Goal: Information Seeking & Learning: Learn about a topic

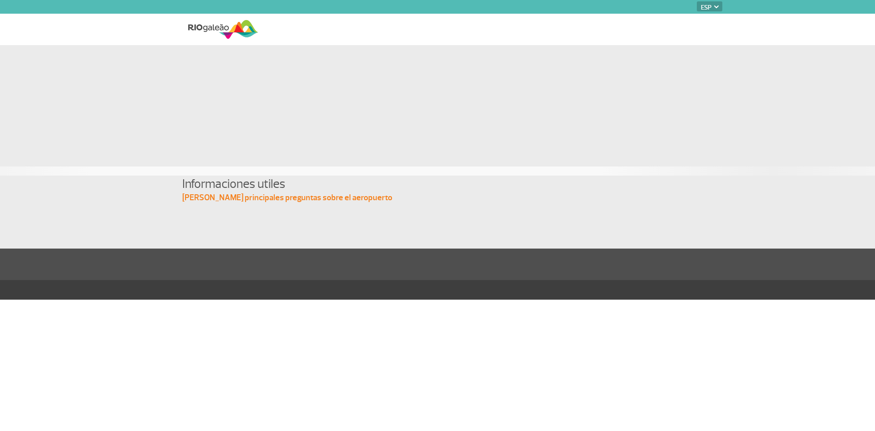
select select "es"
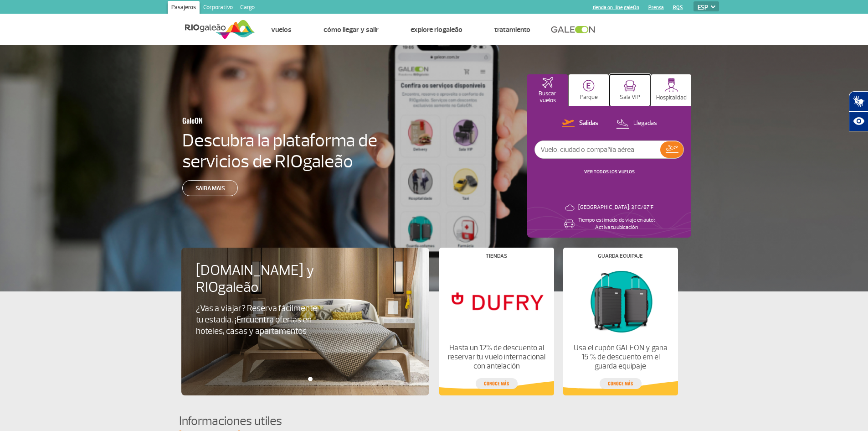
click at [631, 94] on p "Sala VIP" at bounding box center [630, 97] width 21 height 7
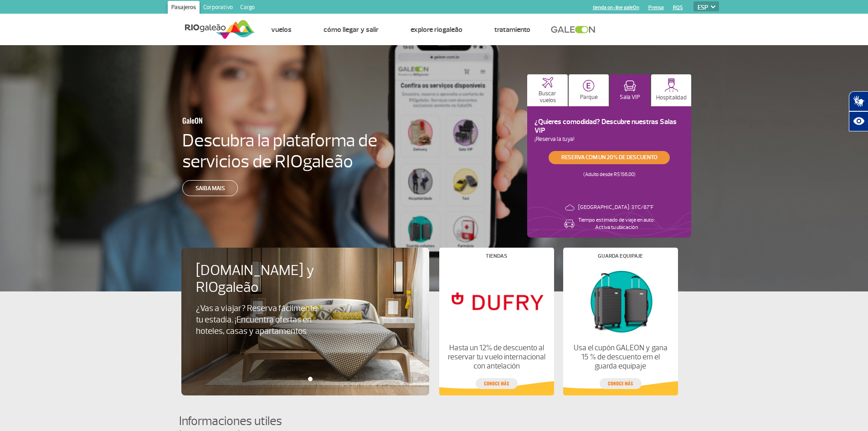
click at [634, 160] on link "Reserva com un 20% de descuento" at bounding box center [609, 157] width 121 height 13
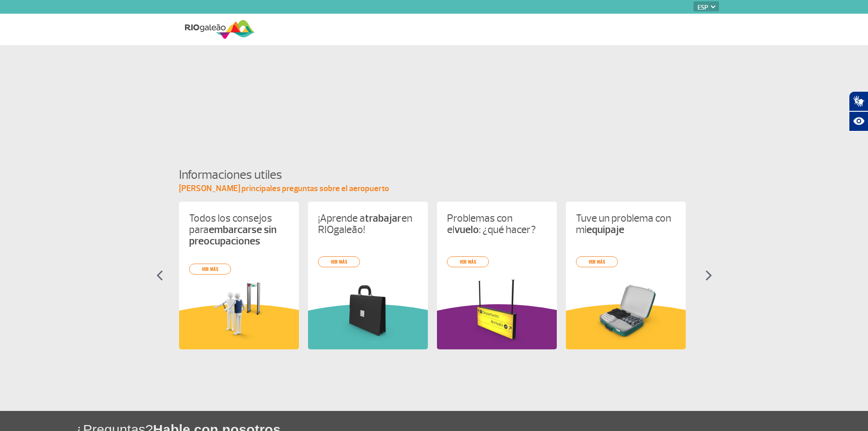
select select "es"
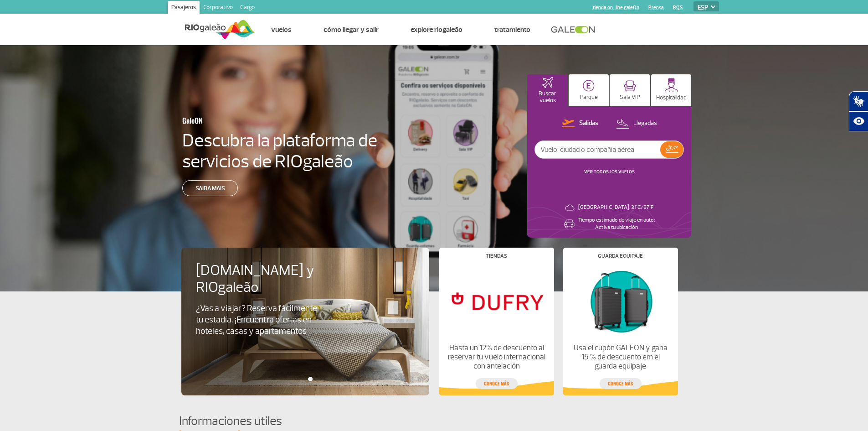
click at [702, 7] on select "PT ENG ESP" at bounding box center [707, 6] width 26 height 10
click at [694, 1] on select "PT ENG ESP" at bounding box center [707, 6] width 26 height 10
click at [630, 90] on img at bounding box center [630, 85] width 12 height 11
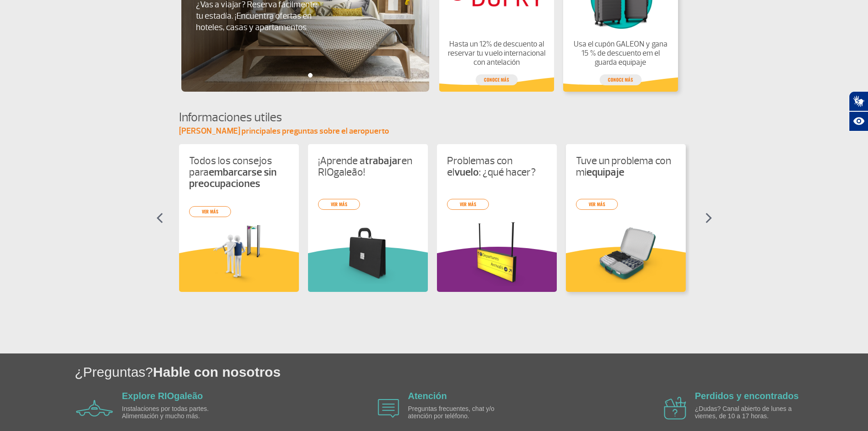
scroll to position [319, 0]
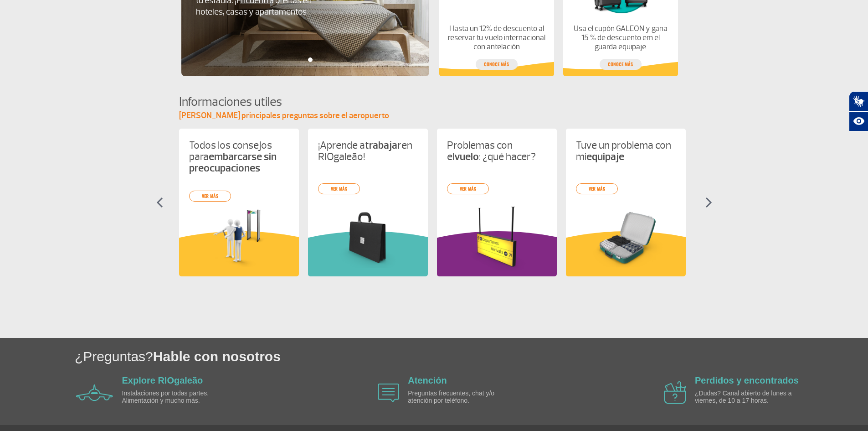
click at [703, 199] on section "Informaciones utiles Toma tus principales preguntas sobre el aeropuerto Todos l…" at bounding box center [434, 192] width 868 height 199
click at [710, 200] on img at bounding box center [709, 202] width 7 height 11
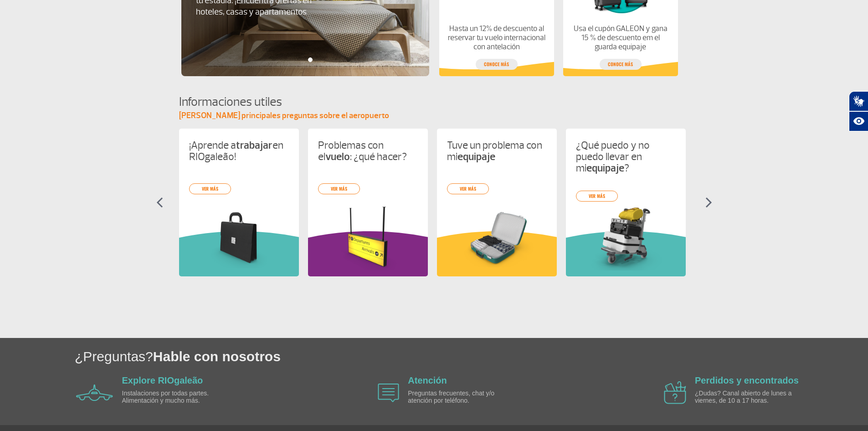
click at [710, 200] on img at bounding box center [709, 202] width 7 height 11
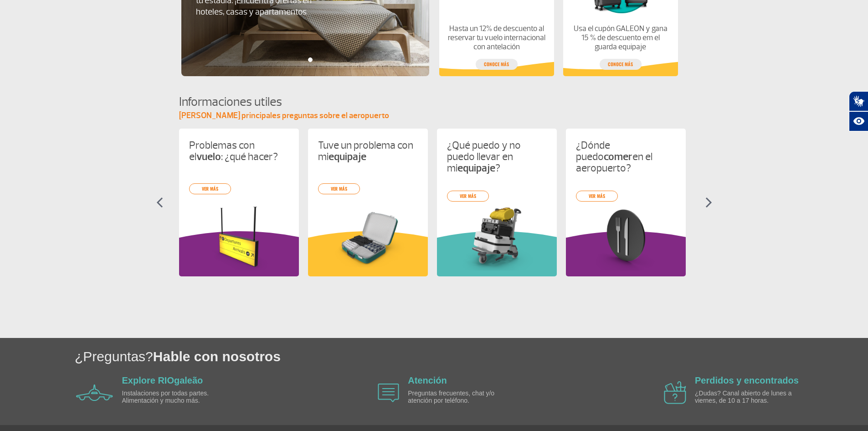
click at [710, 200] on img at bounding box center [709, 202] width 7 height 11
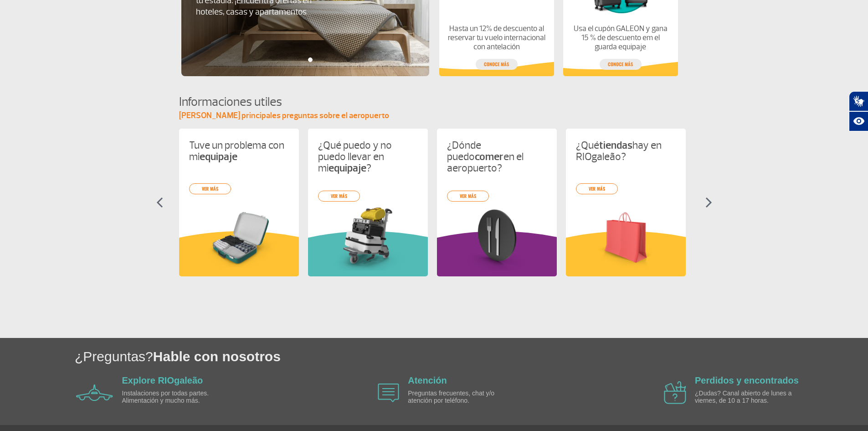
click at [709, 199] on img at bounding box center [709, 202] width 7 height 11
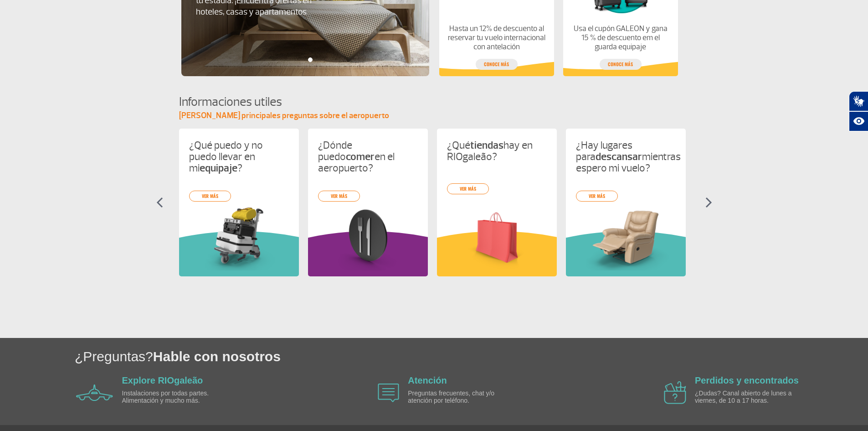
click at [709, 199] on img at bounding box center [709, 202] width 7 height 11
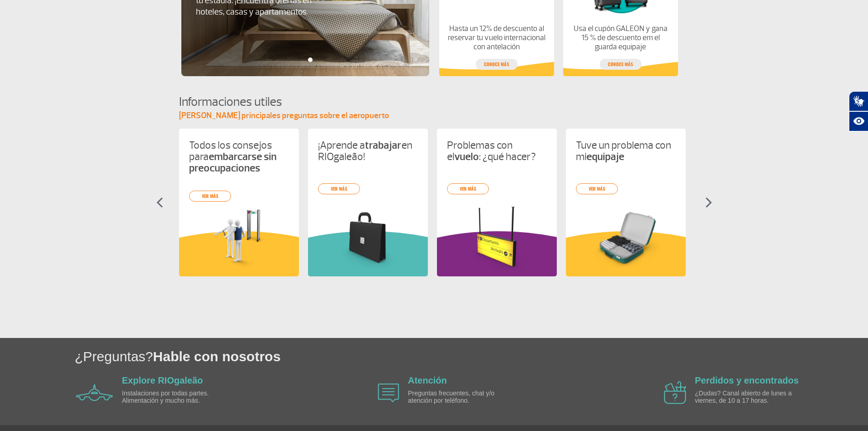
scroll to position [346, 0]
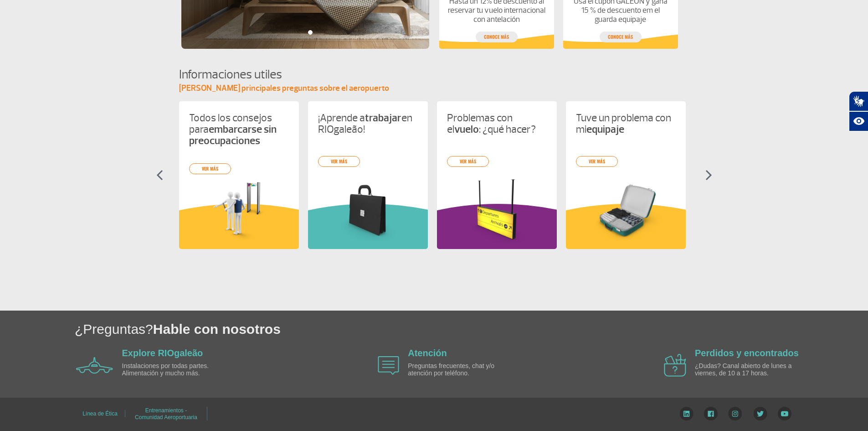
click at [395, 364] on img at bounding box center [388, 365] width 21 height 19
click at [421, 373] on p "Preguntas frecuentes, chat y/o atención por teléfono." at bounding box center [460, 369] width 105 height 14
click at [464, 366] on p "Preguntas frecuentes, chat y/o atención por teléfono." at bounding box center [460, 369] width 105 height 14
click at [392, 363] on img at bounding box center [388, 365] width 21 height 19
click at [392, 357] on img at bounding box center [388, 365] width 21 height 19
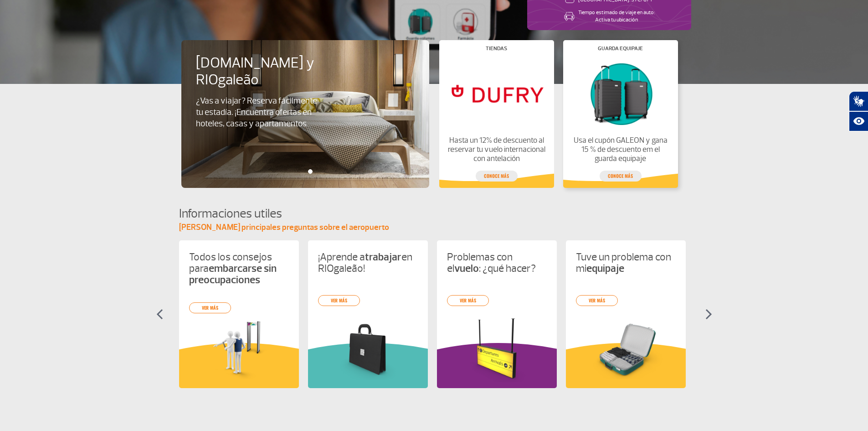
scroll to position [210, 0]
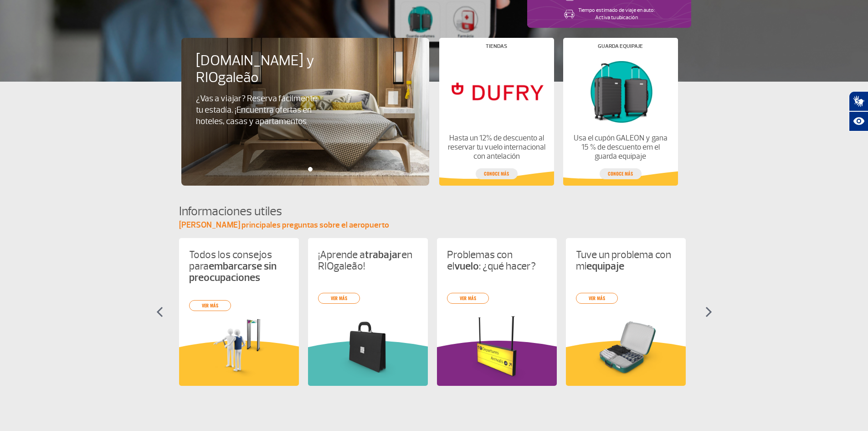
click at [706, 310] on img at bounding box center [709, 311] width 7 height 11
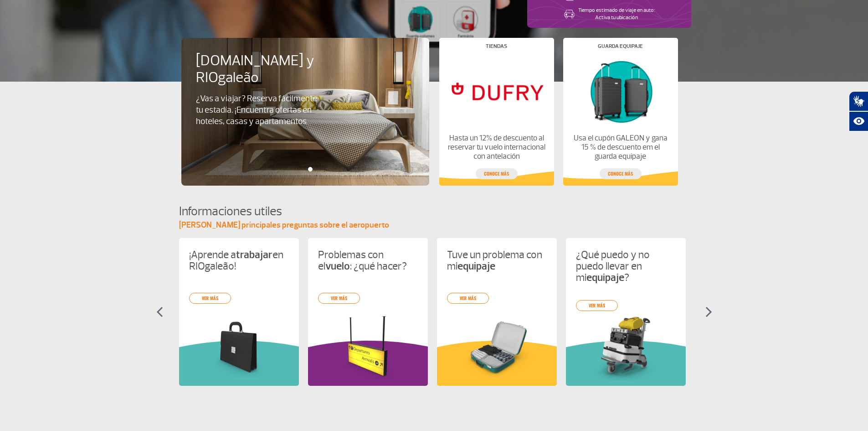
click at [706, 310] on img at bounding box center [709, 311] width 7 height 11
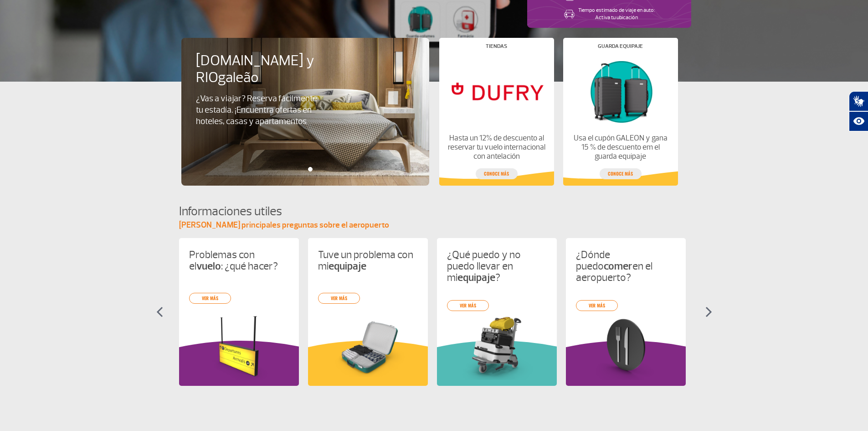
click at [706, 310] on img at bounding box center [709, 311] width 7 height 11
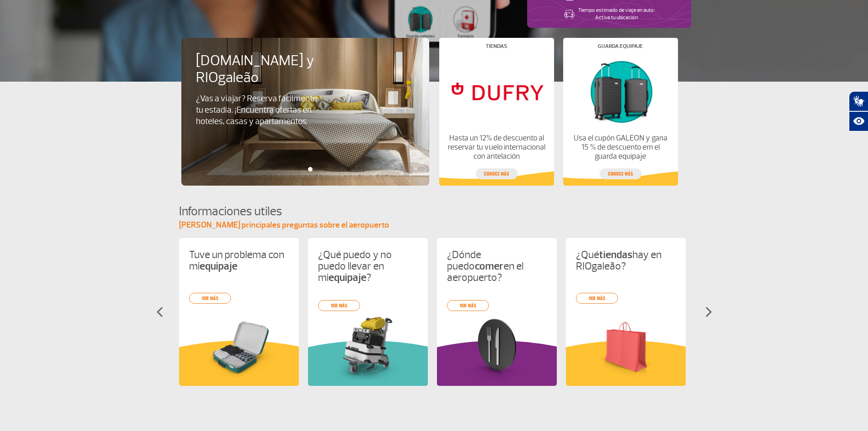
click at [706, 310] on img at bounding box center [709, 311] width 7 height 11
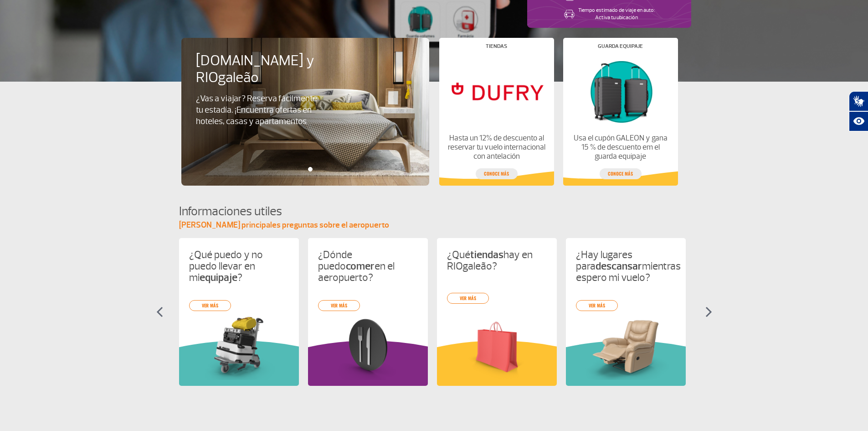
click at [706, 310] on img at bounding box center [709, 311] width 7 height 11
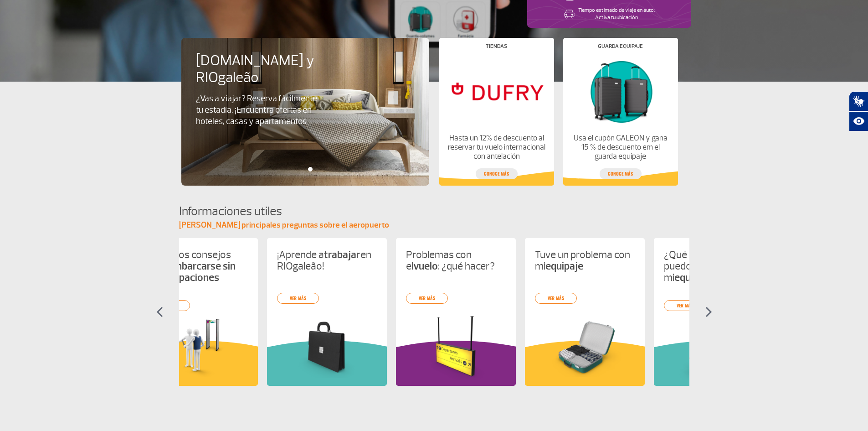
scroll to position [0, 0]
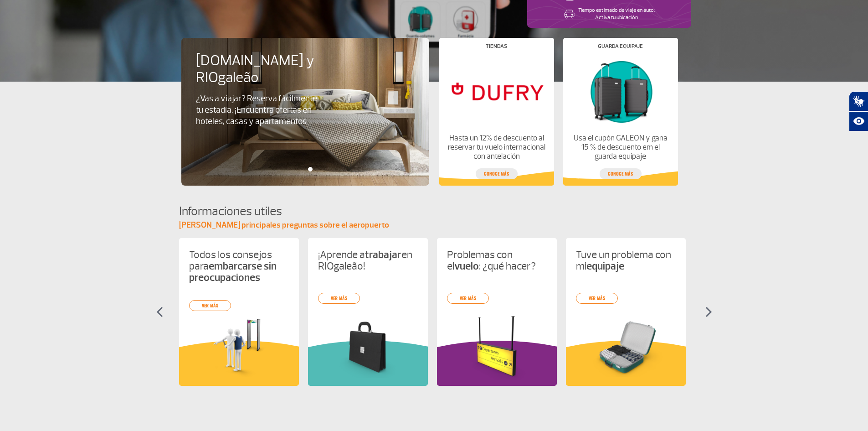
click at [707, 311] on img at bounding box center [709, 311] width 7 height 11
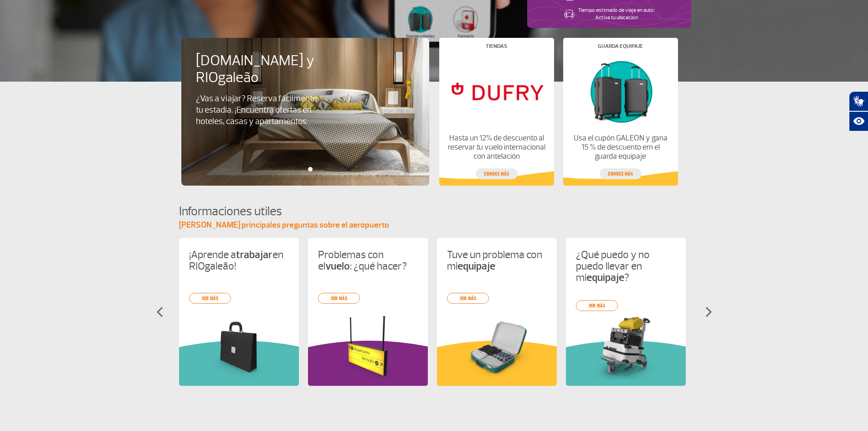
click at [708, 311] on img at bounding box center [709, 311] width 7 height 11
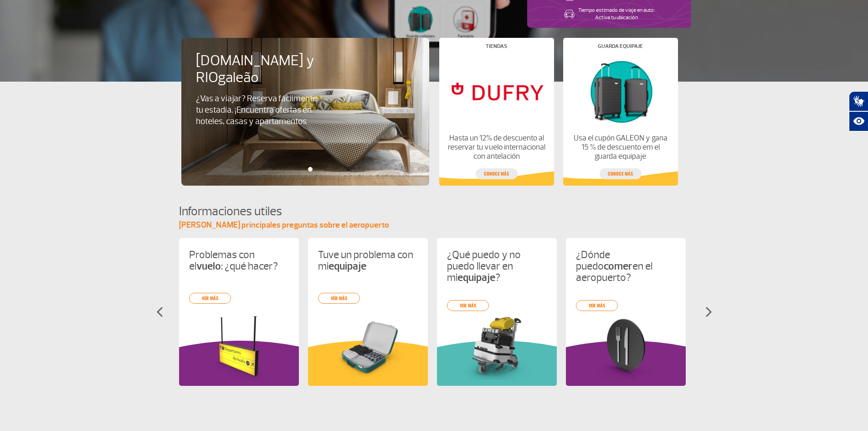
click at [708, 311] on img at bounding box center [709, 311] width 7 height 11
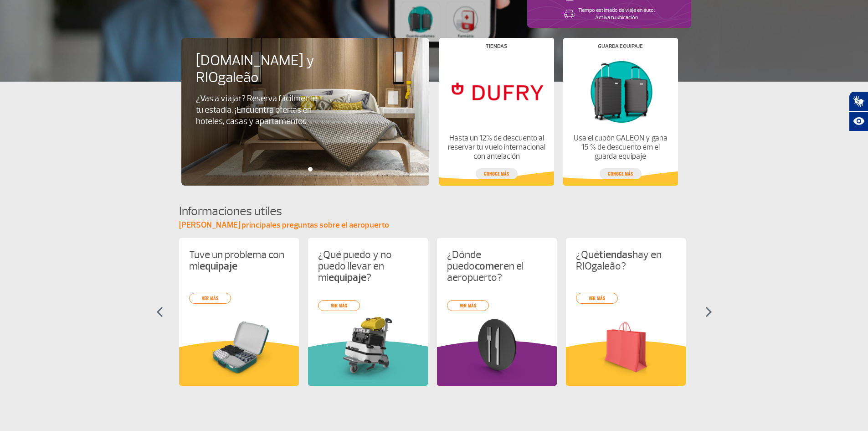
click at [708, 311] on img at bounding box center [709, 311] width 7 height 11
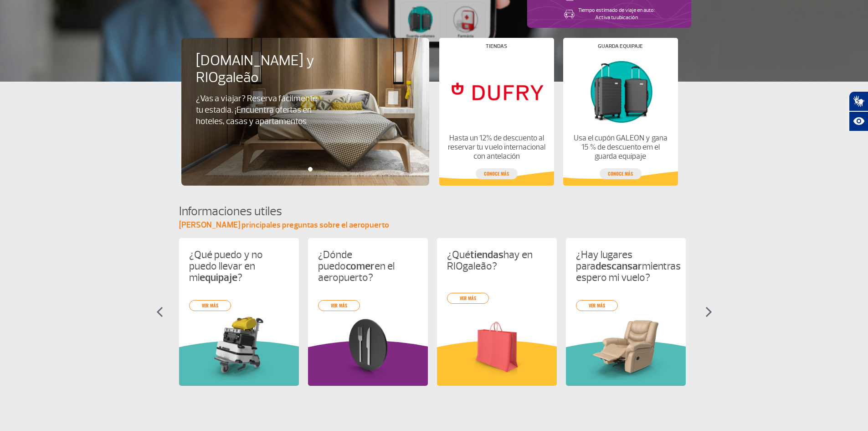
click at [708, 311] on img at bounding box center [709, 311] width 7 height 11
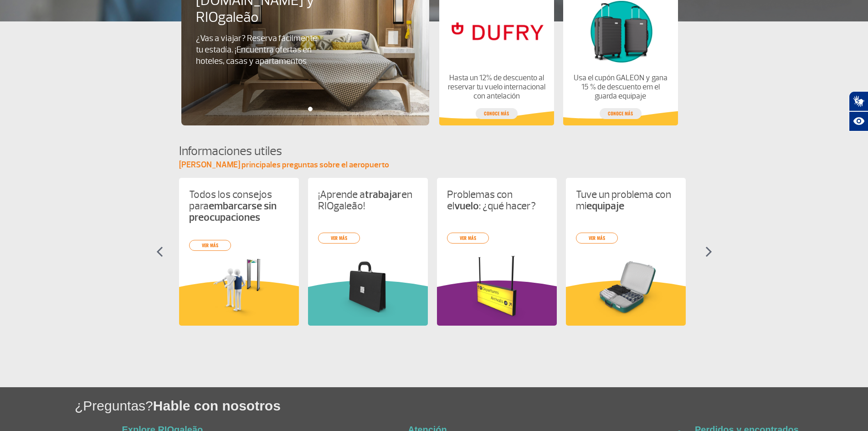
scroll to position [346, 0]
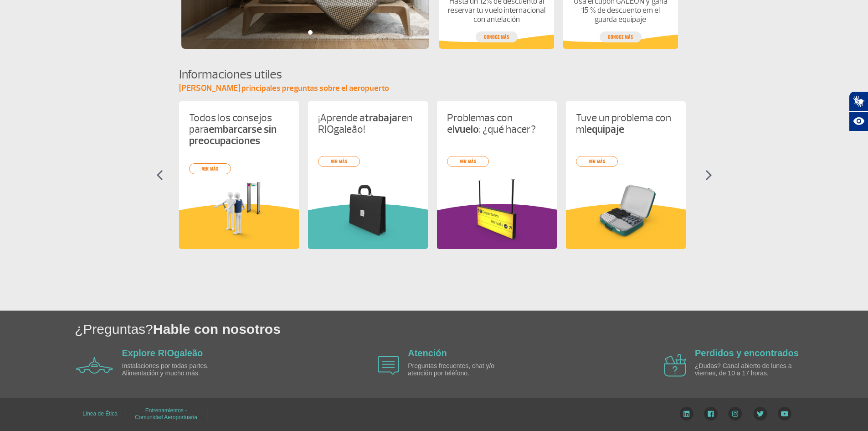
click at [394, 367] on img at bounding box center [388, 365] width 21 height 19
click at [445, 368] on p "Preguntas frecuentes, chat y/o atención por teléfono." at bounding box center [460, 369] width 105 height 14
click at [728, 351] on link "Perdidos y encontrados" at bounding box center [747, 353] width 104 height 10
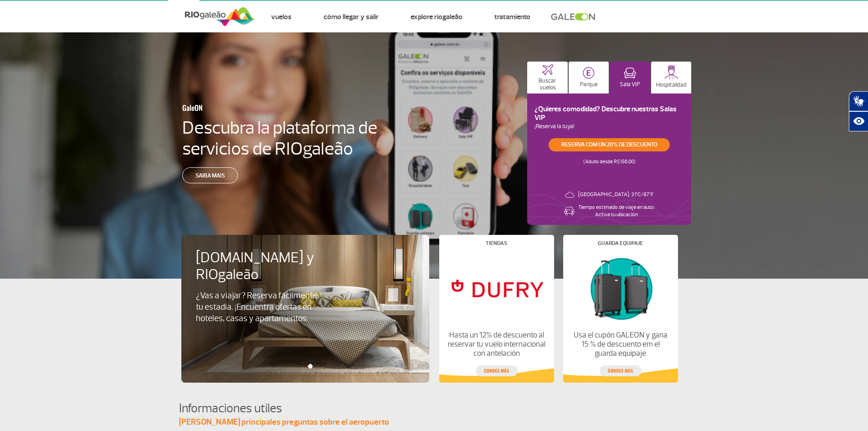
scroll to position [0, 0]
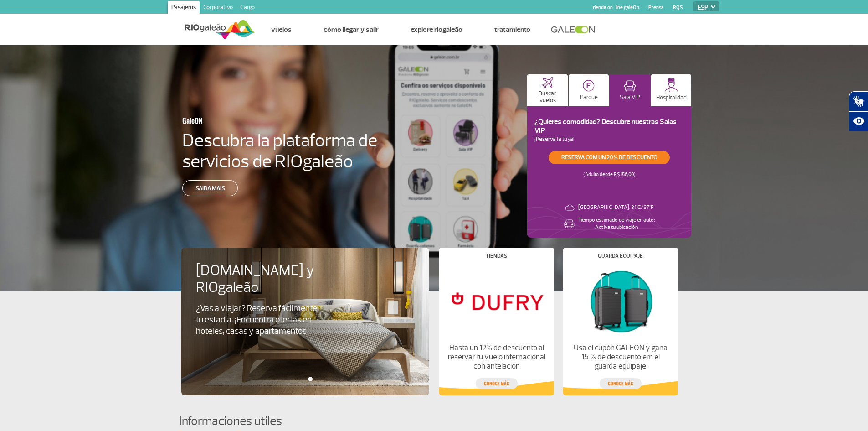
click at [753, 172] on div "GaleON Descubra la plataforma de servicios de RIOgaleão Saiba mais Buscar vuelo…" at bounding box center [434, 168] width 868 height 246
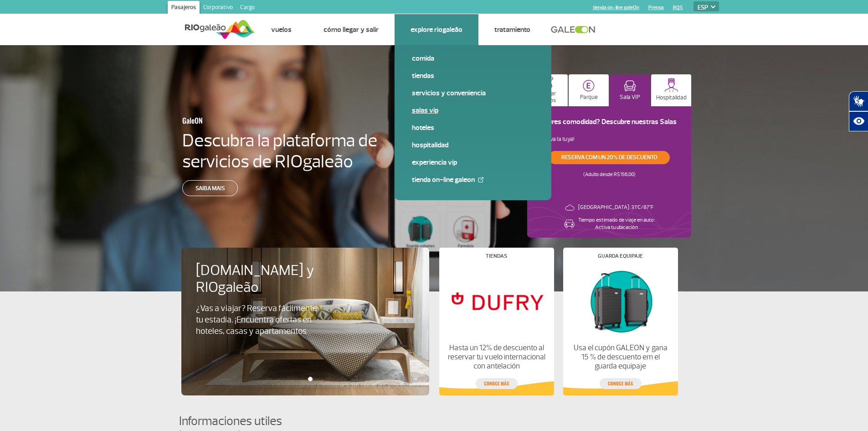
click at [427, 108] on link "Salas VIP" at bounding box center [473, 110] width 122 height 10
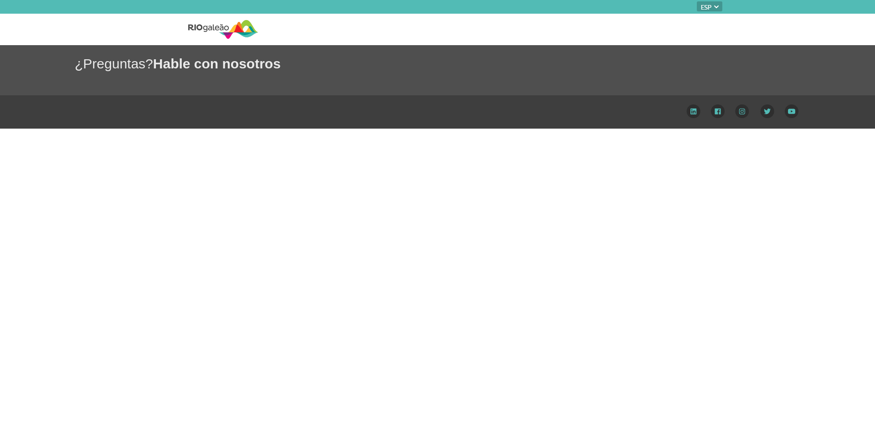
select select "es"
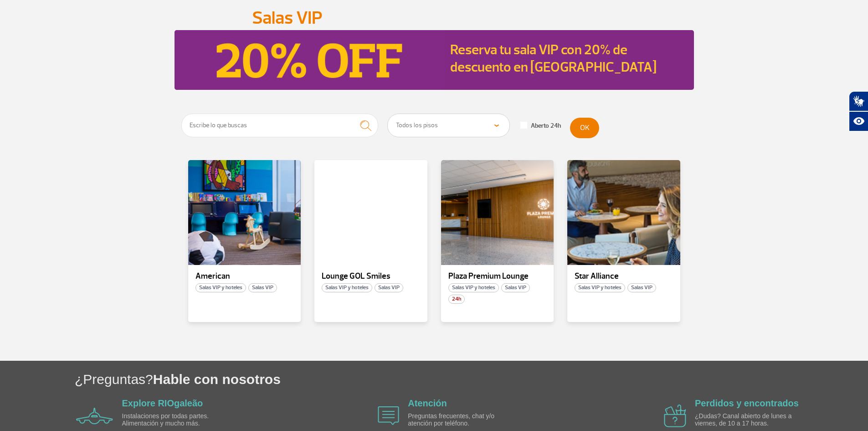
scroll to position [91, 0]
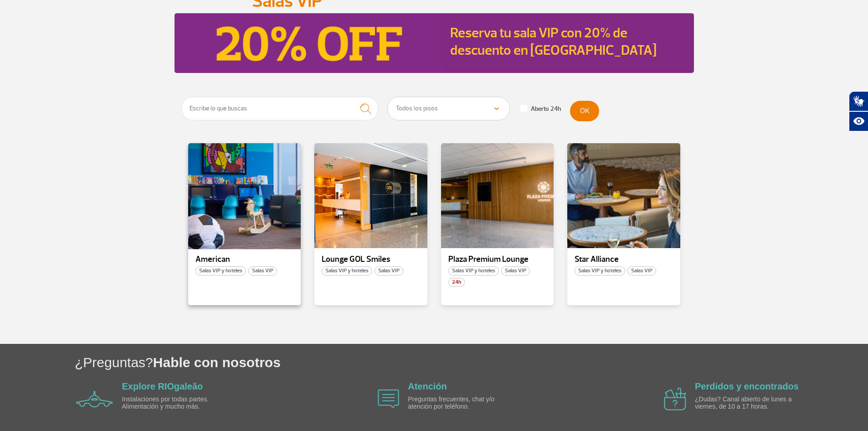
click at [245, 213] on div at bounding box center [244, 195] width 115 height 107
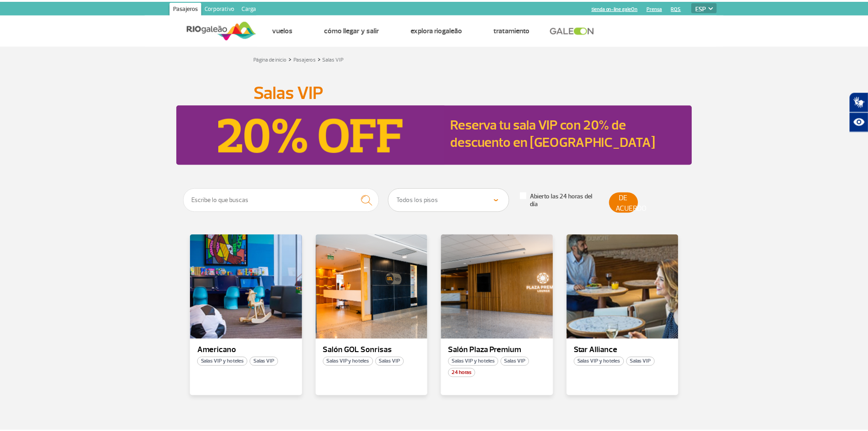
scroll to position [91, 0]
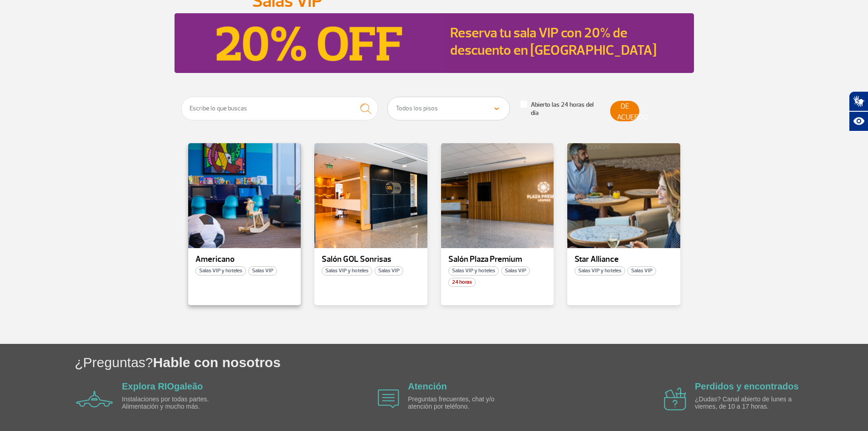
click at [271, 274] on font "Salas VIP" at bounding box center [262, 270] width 21 height 7
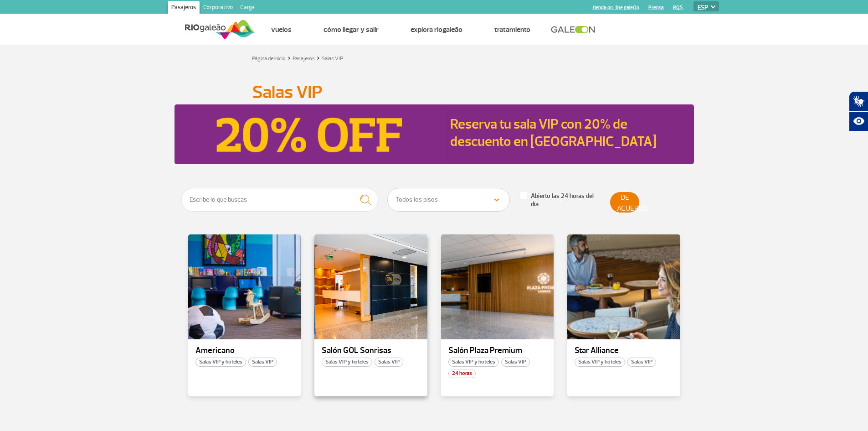
click at [390, 364] on font "Salas VIP" at bounding box center [388, 361] width 21 height 7
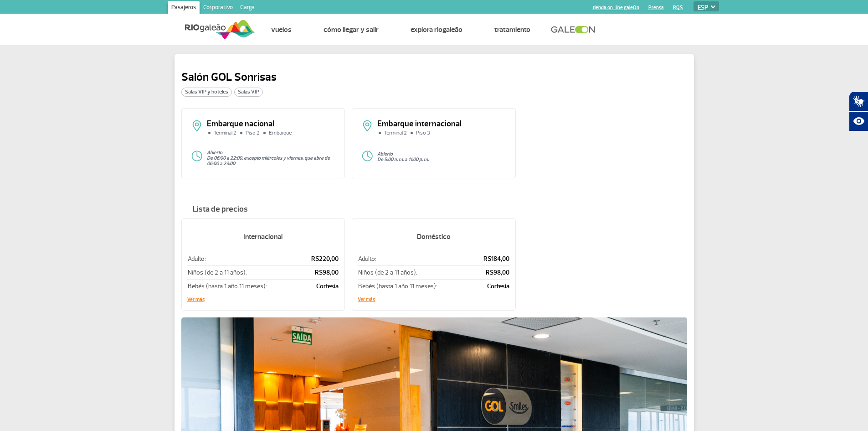
click at [251, 91] on font "Salas VIP" at bounding box center [248, 91] width 21 height 7
click at [243, 91] on font "Salas VIP" at bounding box center [248, 91] width 21 height 7
click at [248, 92] on font "Salas VIP" at bounding box center [248, 91] width 21 height 7
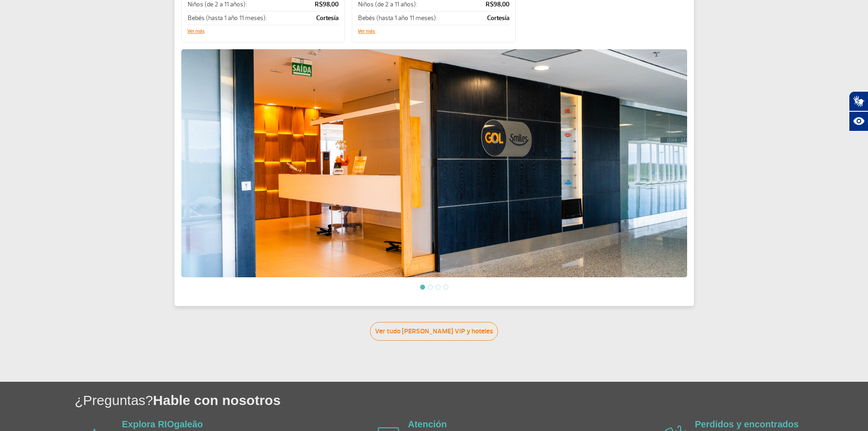
scroll to position [274, 0]
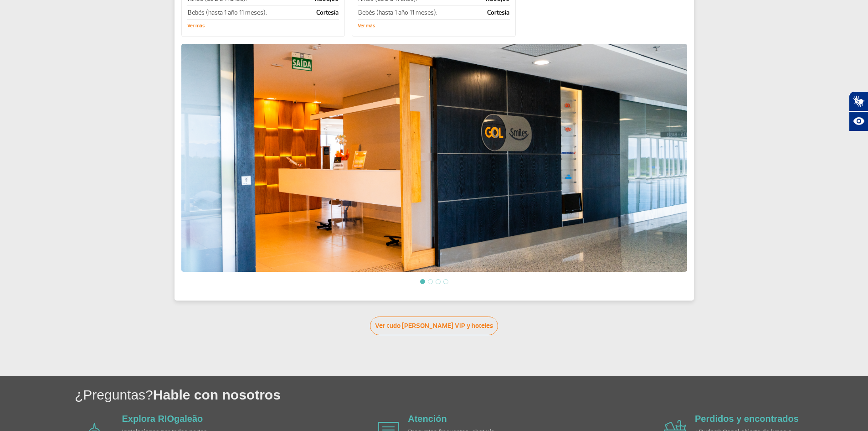
click at [581, 234] on img at bounding box center [434, 158] width 506 height 228
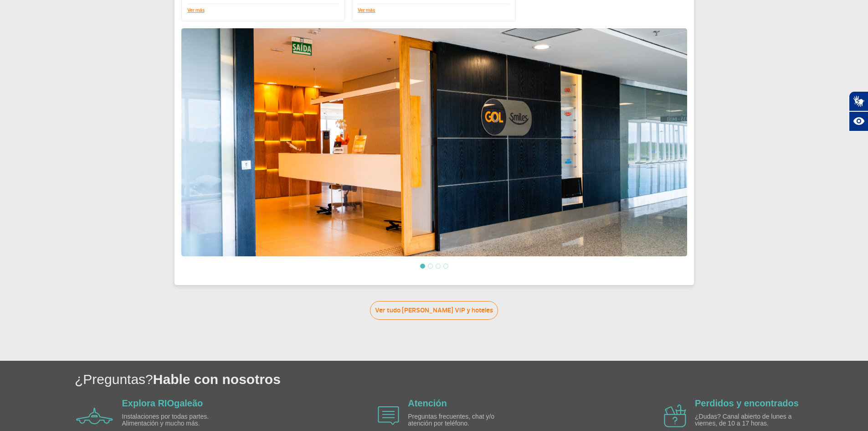
scroll to position [339, 0]
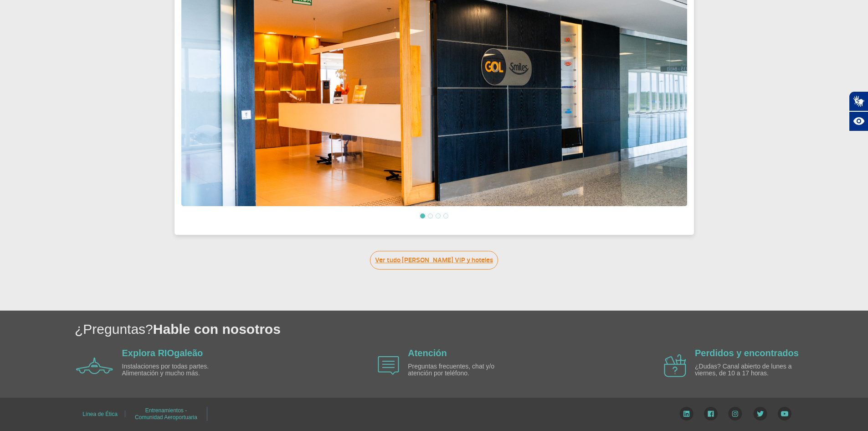
click at [448, 263] on font "Ver tudo de Salas VIP y hoteles" at bounding box center [434, 260] width 118 height 9
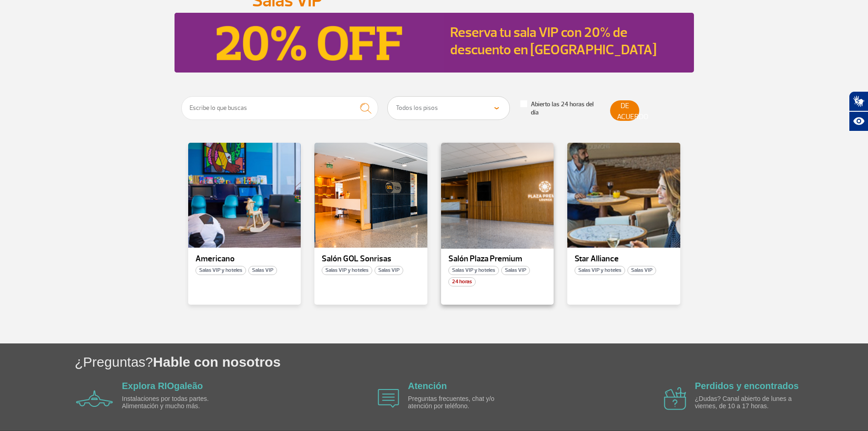
scroll to position [124, 0]
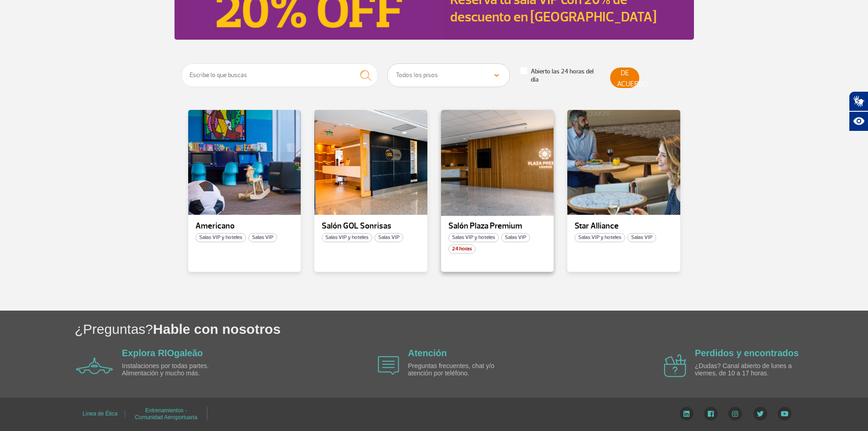
click at [487, 207] on div at bounding box center [497, 162] width 115 height 107
